Goal: Transaction & Acquisition: Purchase product/service

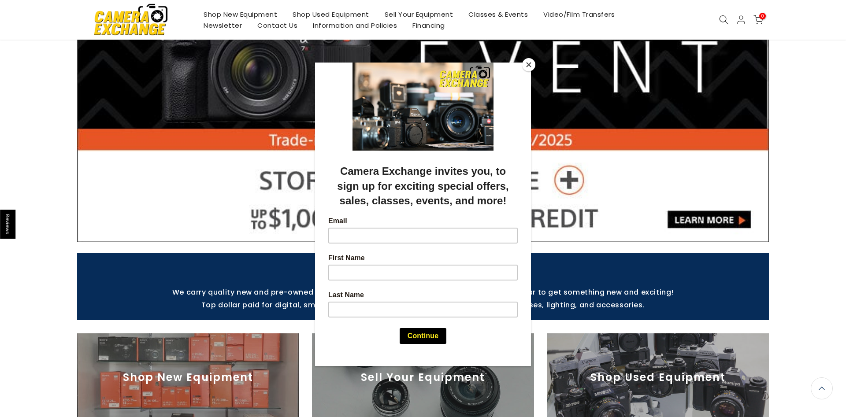
click at [526, 64] on button "Close" at bounding box center [528, 64] width 13 height 13
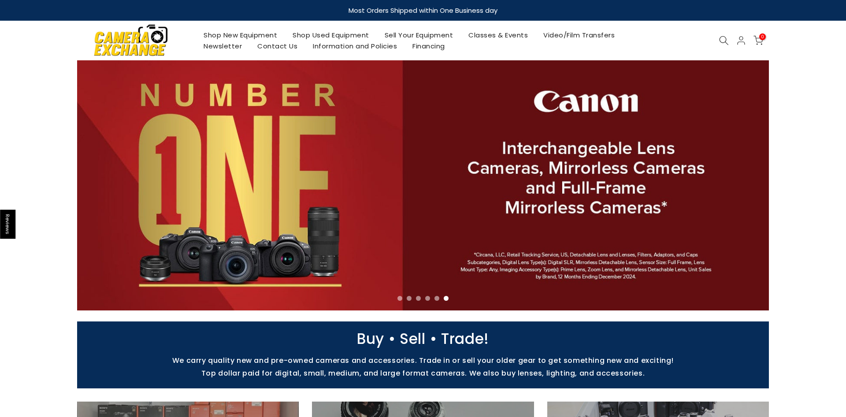
click at [249, 32] on link "Shop New Equipment" at bounding box center [240, 35] width 89 height 11
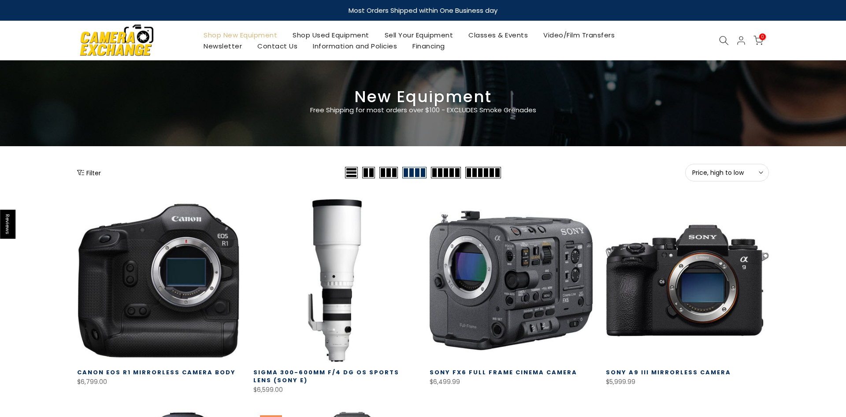
click at [722, 39] on icon at bounding box center [724, 41] width 10 height 10
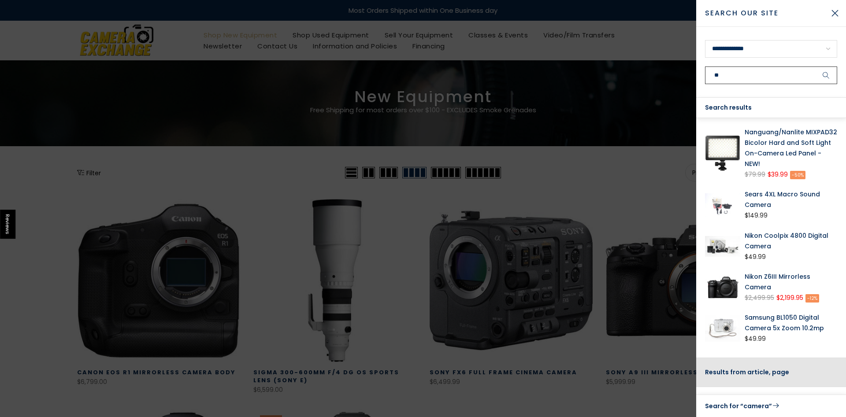
type input "*"
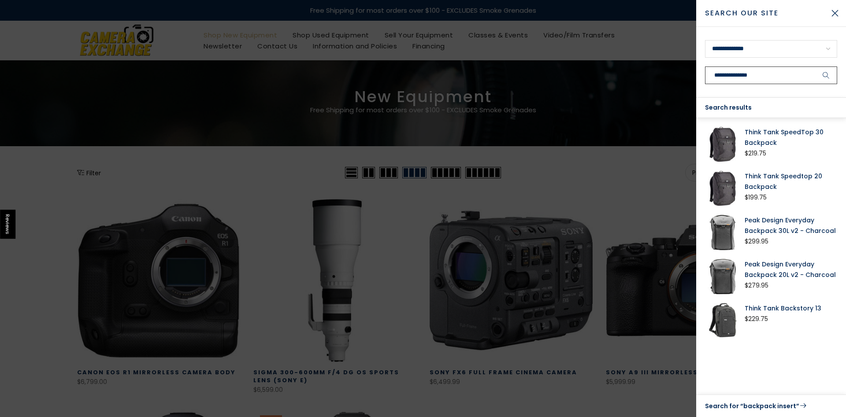
type input "**********"
click at [815, 67] on button "submit" at bounding box center [826, 76] width 22 height 18
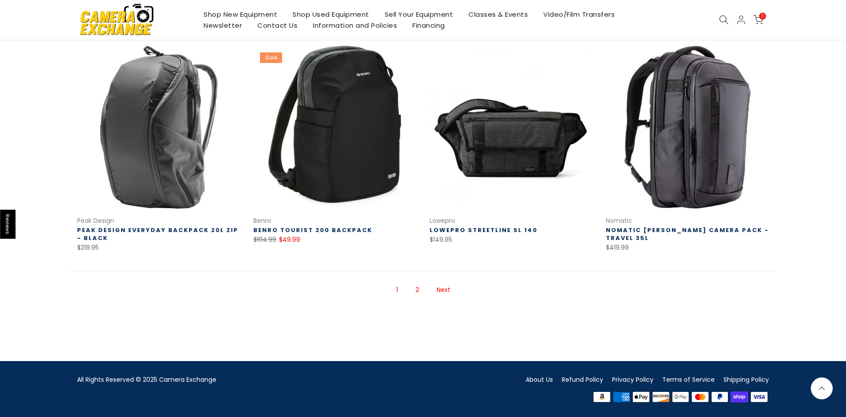
scroll to position [581, 0]
click at [441, 289] on link "Next" at bounding box center [443, 290] width 22 height 15
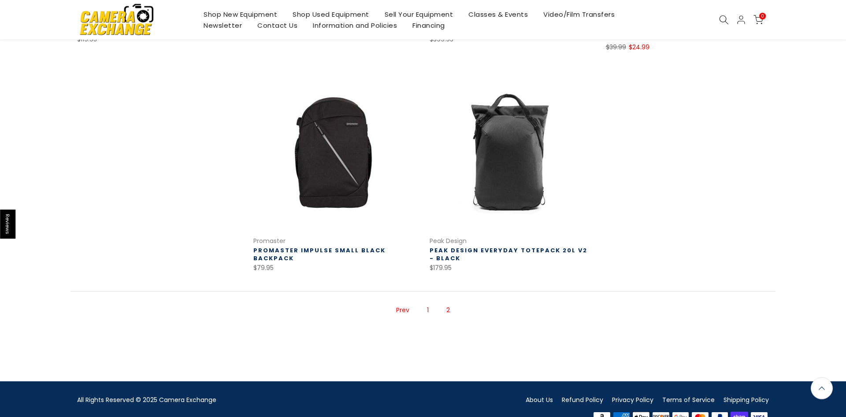
scroll to position [590, 0]
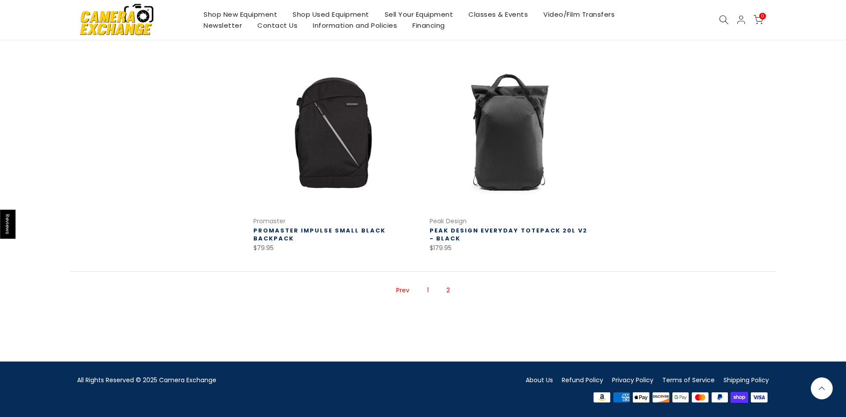
click at [400, 290] on link "Prev" at bounding box center [403, 290] width 22 height 15
